Goal: Task Accomplishment & Management: Manage account settings

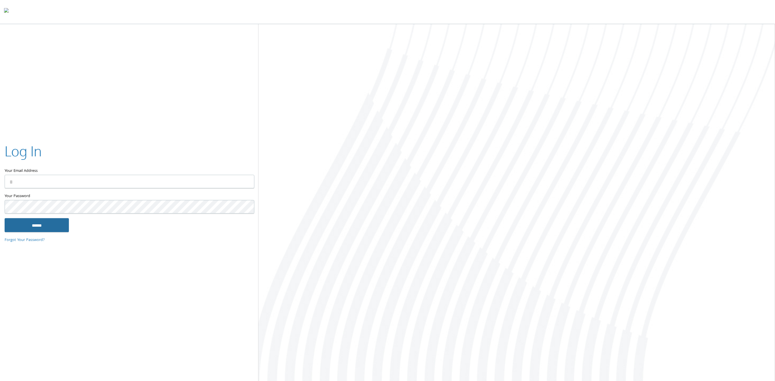
type input "**********"
click at [58, 229] on input "******" at bounding box center [37, 226] width 64 height 14
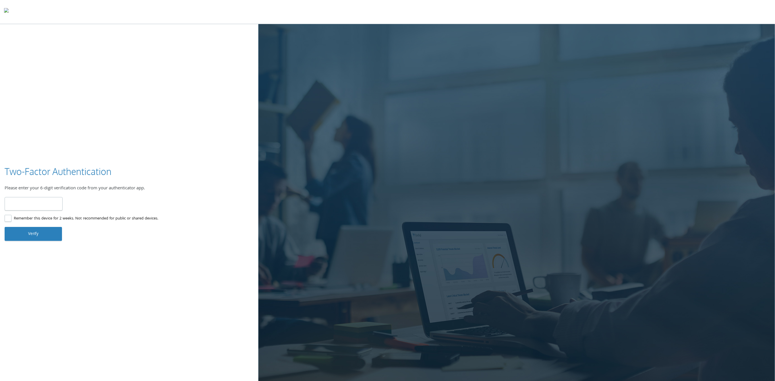
type input "******"
